Goal: Transaction & Acquisition: Subscribe to service/newsletter

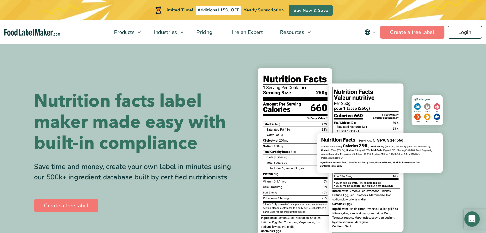
drag, startPoint x: 0, startPoint y: 0, endPoint x: 360, endPoint y: 76, distance: 367.5
click at [360, 76] on img at bounding box center [350, 151] width 204 height 187
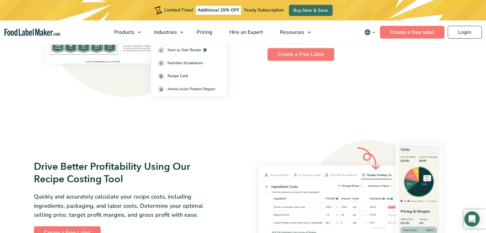
scroll to position [1007, 0]
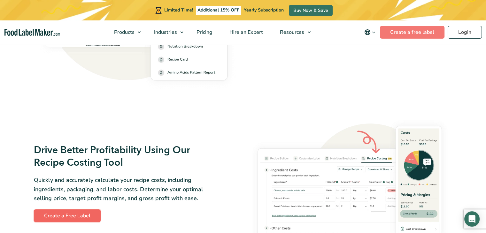
click at [51, 210] on link "Create a Free Label" at bounding box center [67, 215] width 67 height 13
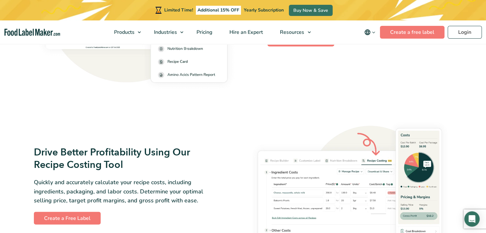
drag, startPoint x: 488, startPoint y: 88, endPoint x: 446, endPoint y: 49, distance: 57.4
click at [446, 49] on div "Use Our Complete Recipe and Menu Management Solution Create sub-recipes, scale …" at bounding box center [349, 7] width 213 height 86
